Goal: Transaction & Acquisition: Subscribe to service/newsletter

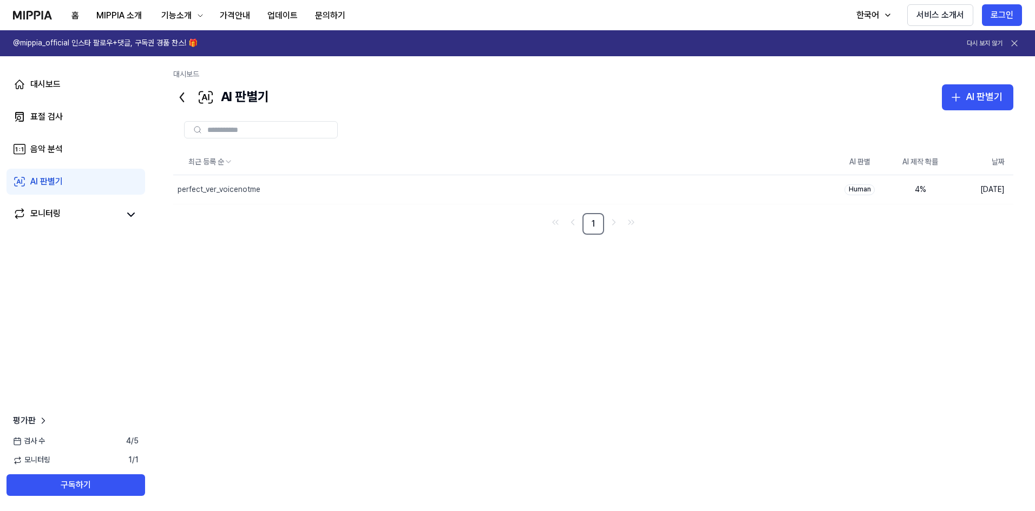
drag, startPoint x: 996, startPoint y: 14, endPoint x: 915, endPoint y: 40, distance: 85.8
click at [996, 13] on button "로그인" at bounding box center [1002, 15] width 40 height 22
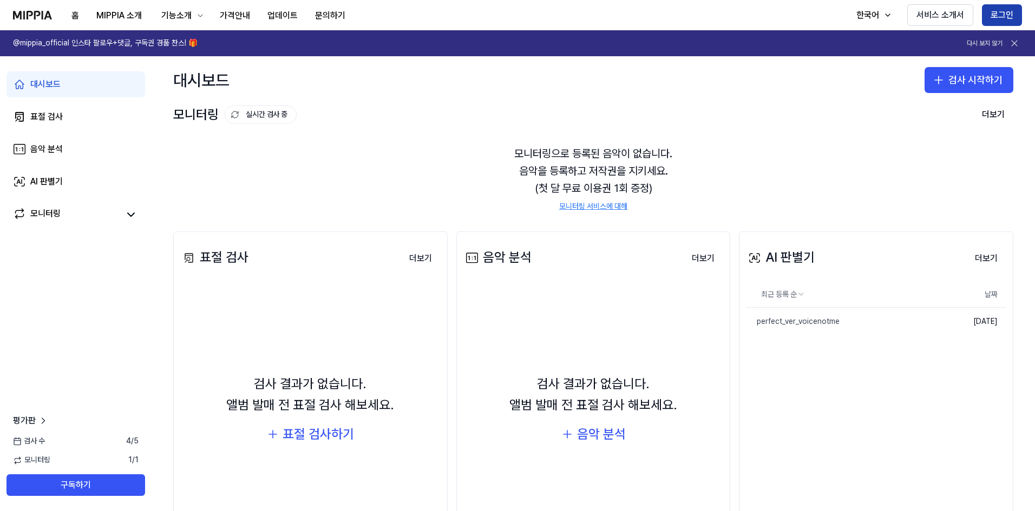
click at [1010, 15] on button "로그인" at bounding box center [1002, 15] width 40 height 22
click at [993, 12] on button "로그인" at bounding box center [1002, 15] width 40 height 22
click at [124, 15] on button "MIPPIA 소개" at bounding box center [119, 16] width 63 height 22
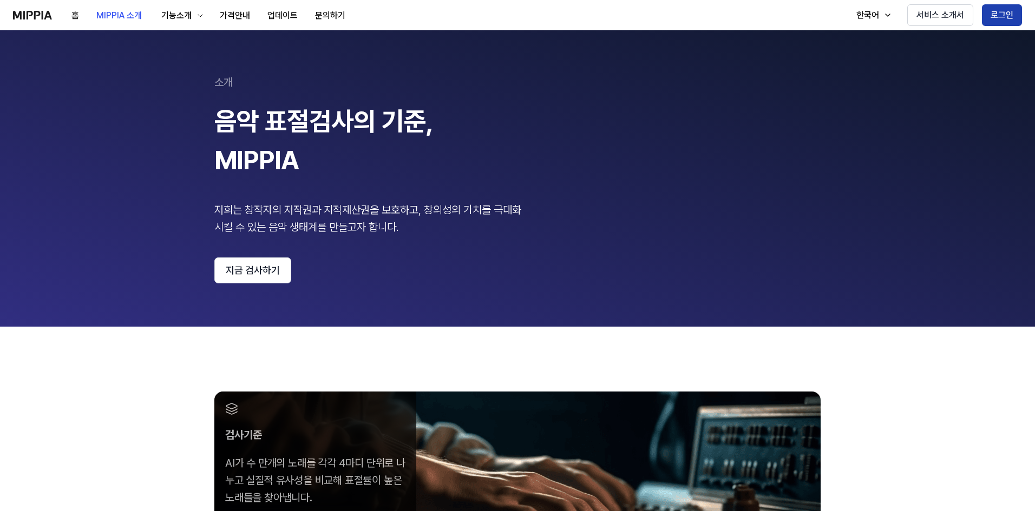
click at [989, 13] on button "로그인" at bounding box center [1002, 15] width 40 height 22
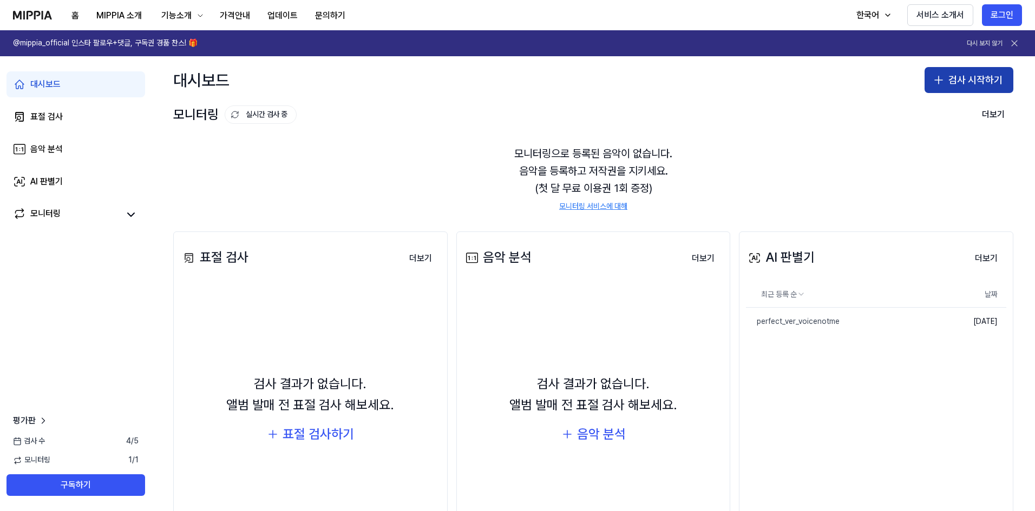
click at [965, 81] on button "검사 시작하기" at bounding box center [968, 80] width 89 height 26
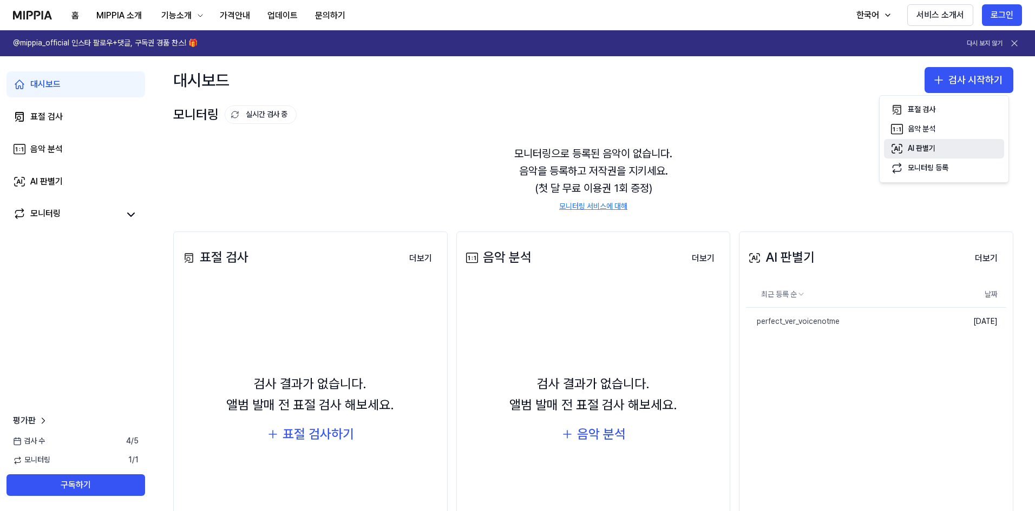
click at [921, 147] on div "AI 판별기" at bounding box center [922, 148] width 28 height 11
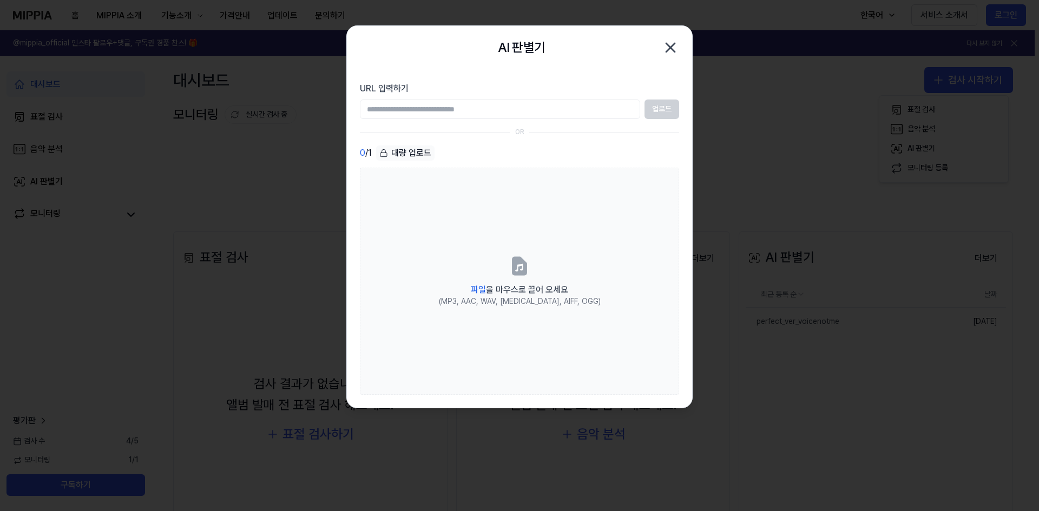
click at [667, 45] on icon "button" at bounding box center [670, 47] width 9 height 9
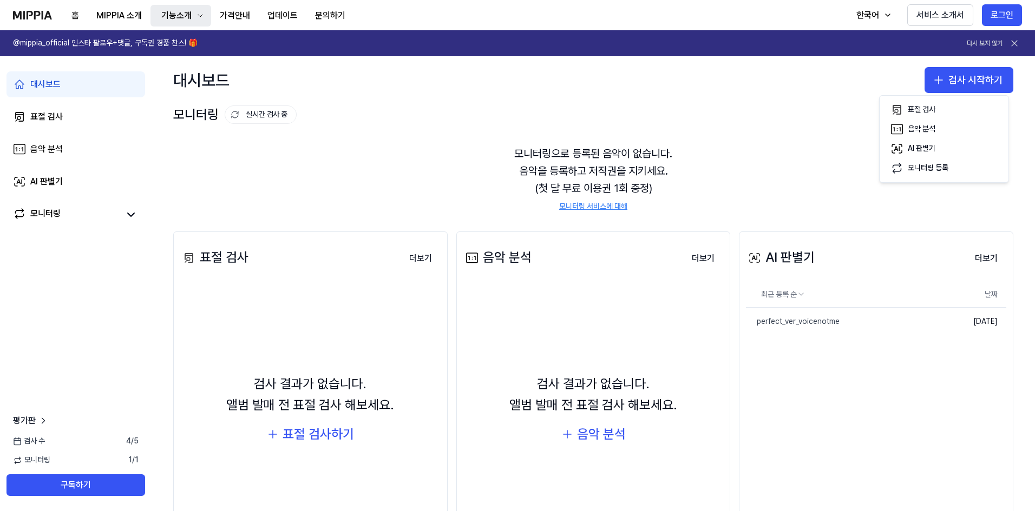
click at [199, 14] on icon "button" at bounding box center [200, 15] width 9 height 9
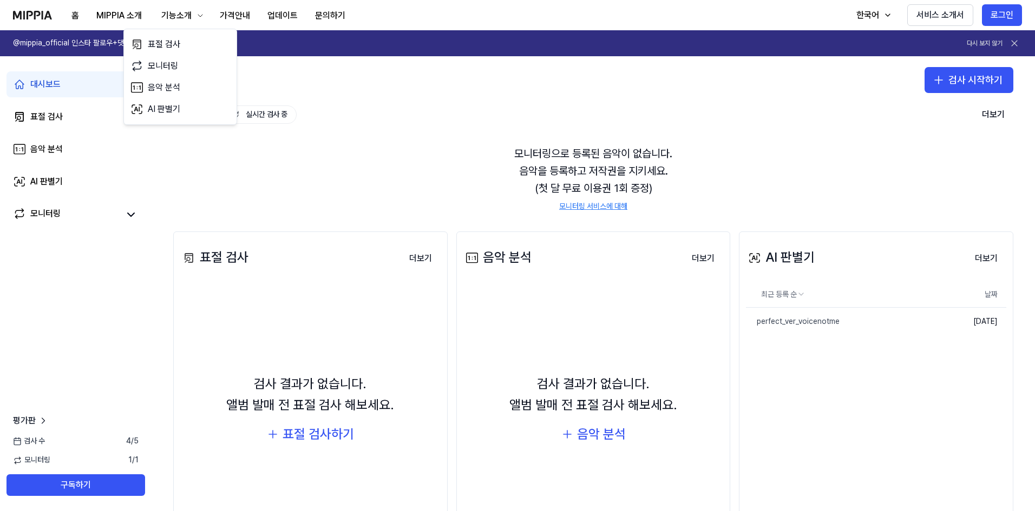
click at [31, 17] on img at bounding box center [32, 15] width 39 height 9
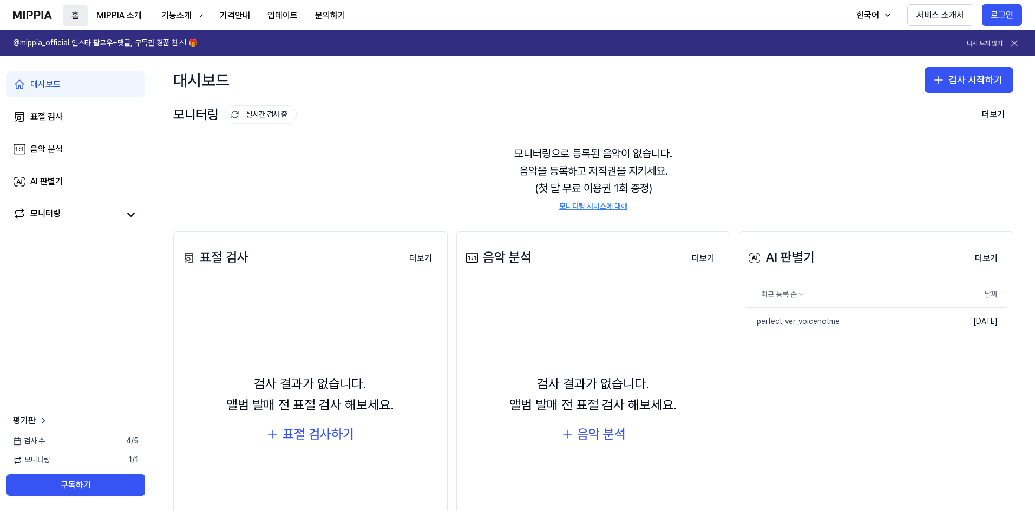
click at [74, 15] on button "홈" at bounding box center [75, 16] width 25 height 22
click at [1010, 42] on icon at bounding box center [1014, 43] width 11 height 11
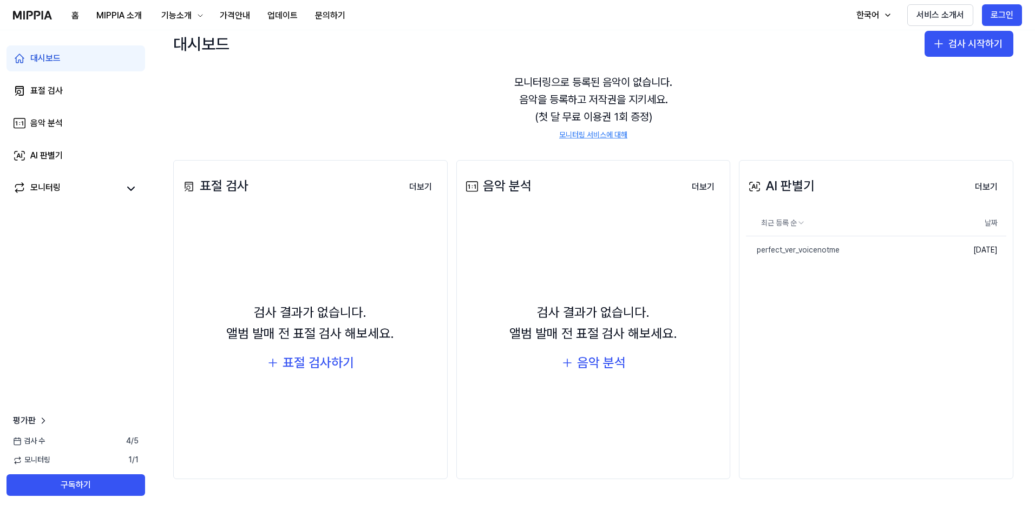
scroll to position [104, 0]
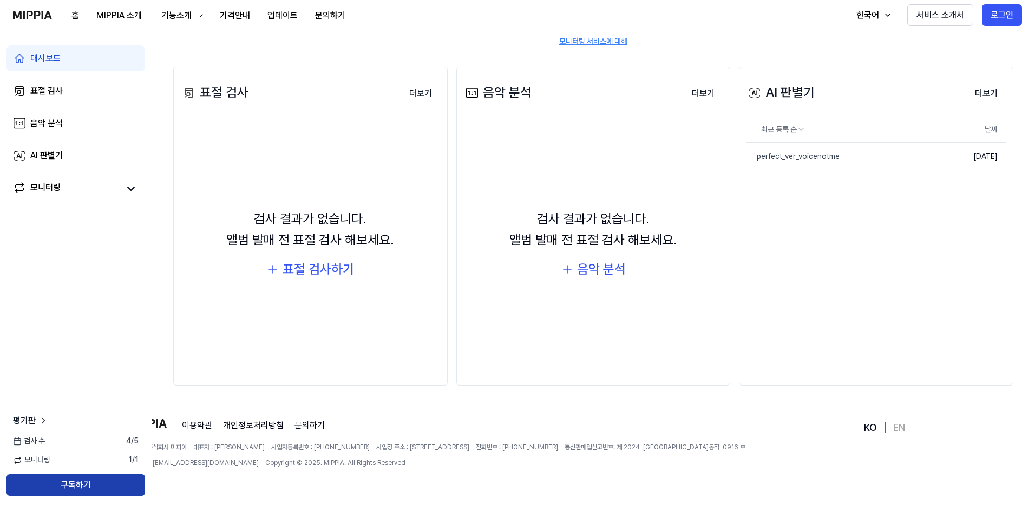
click at [110, 480] on button "구독하기" at bounding box center [75, 486] width 139 height 22
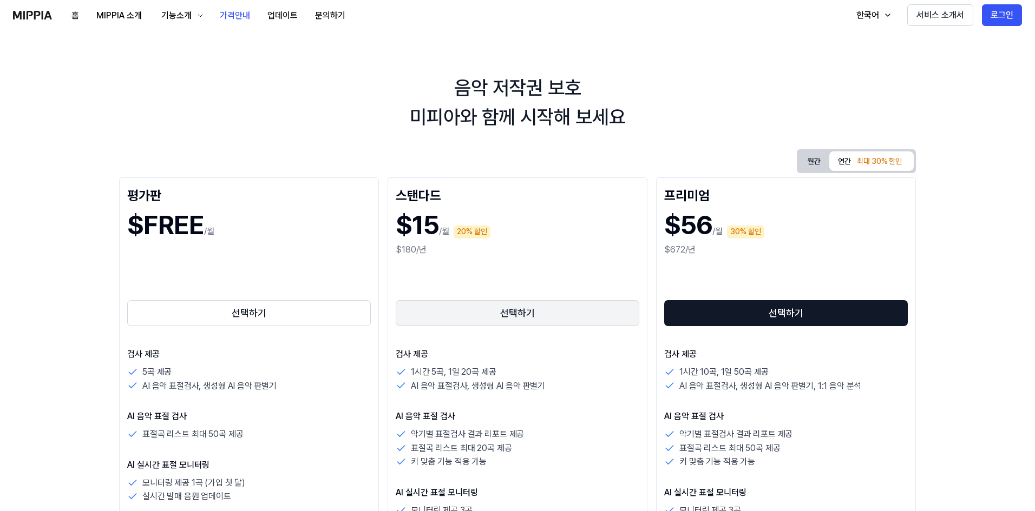
click at [487, 317] on button "선택하기" at bounding box center [518, 313] width 244 height 26
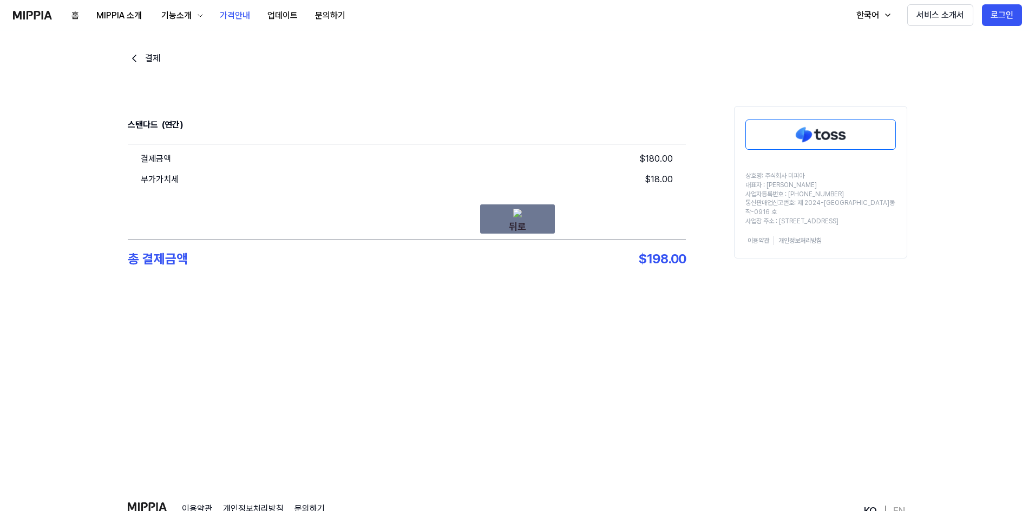
drag, startPoint x: 583, startPoint y: 307, endPoint x: 403, endPoint y: 307, distance: 180.2
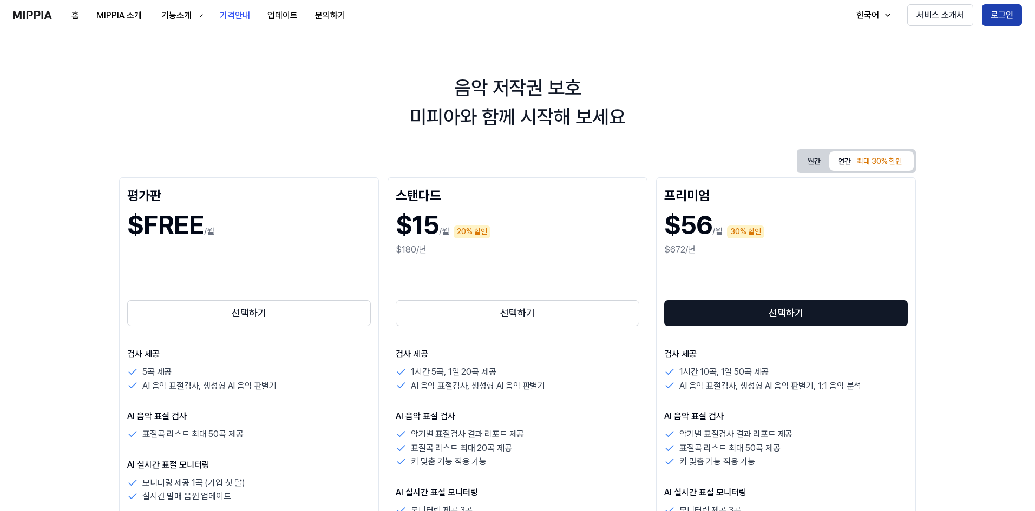
click at [999, 15] on button "로그인" at bounding box center [1002, 15] width 40 height 22
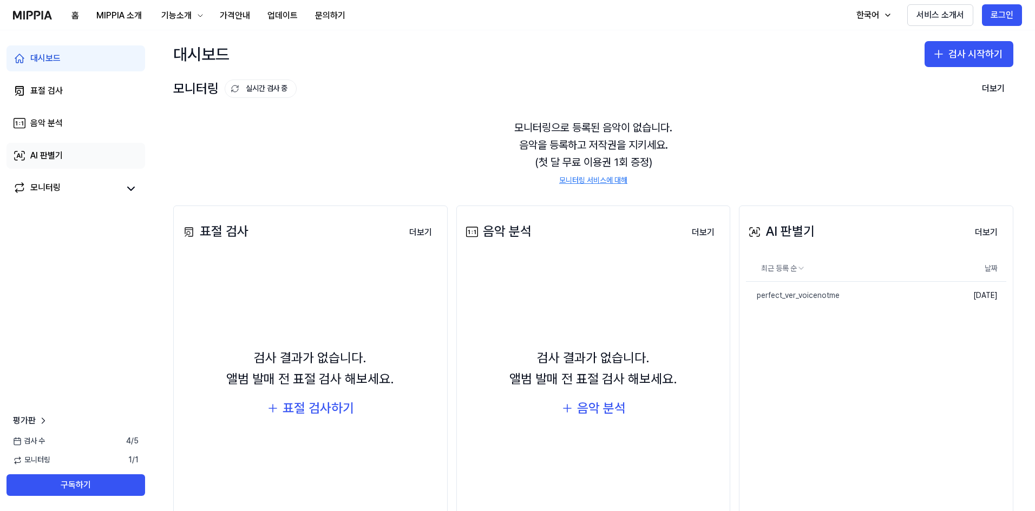
click at [61, 152] on div "AI 판별기" at bounding box center [46, 155] width 32 height 13
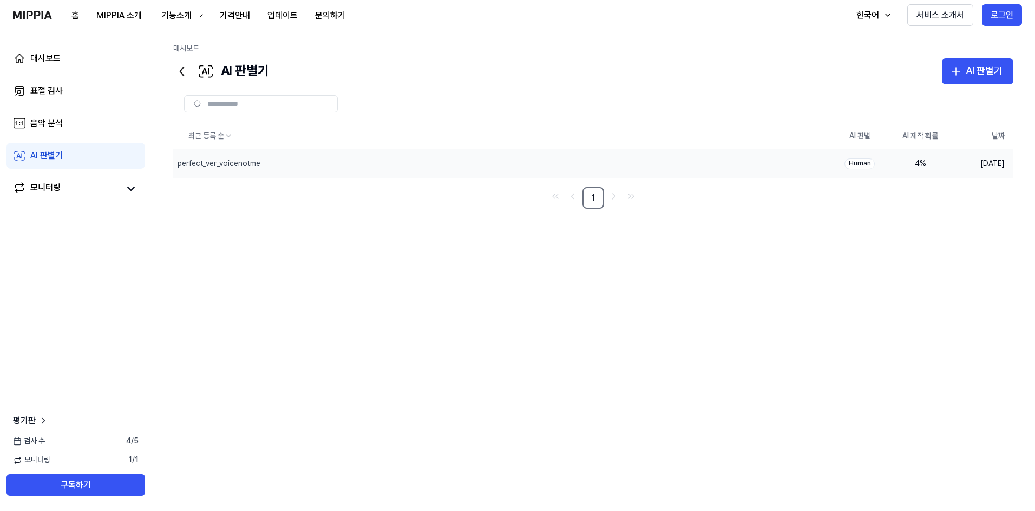
click at [913, 161] on div "4 %" at bounding box center [919, 164] width 43 height 11
